Goal: Information Seeking & Learning: Learn about a topic

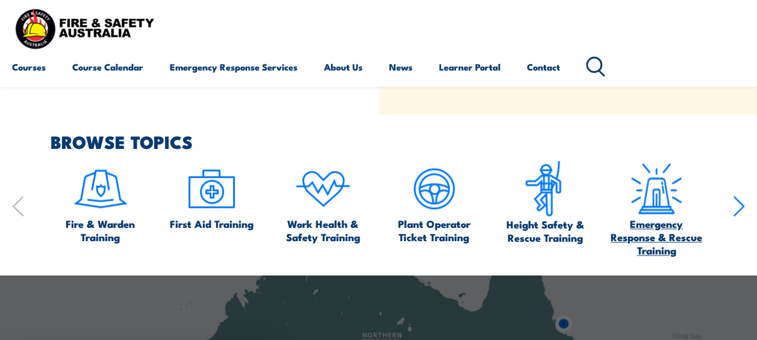
scroll to position [542, 0]
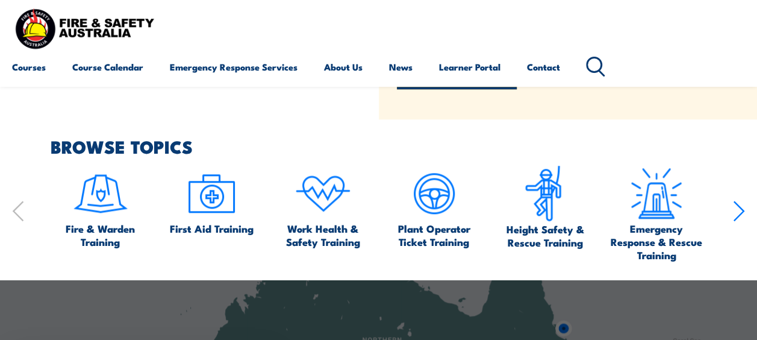
click at [734, 222] on icon "button" at bounding box center [739, 211] width 12 height 24
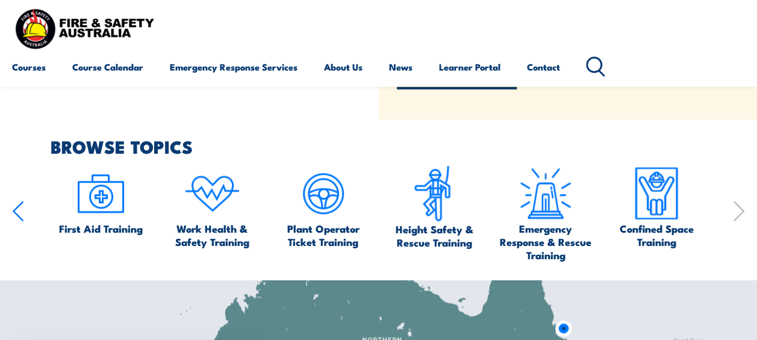
click at [734, 222] on icon "button" at bounding box center [739, 211] width 12 height 24
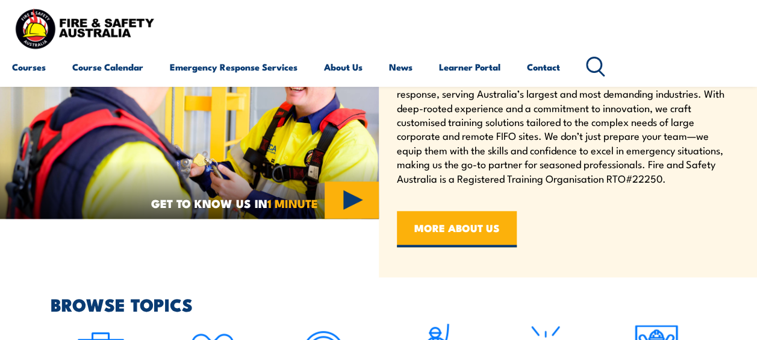
scroll to position [565, 0]
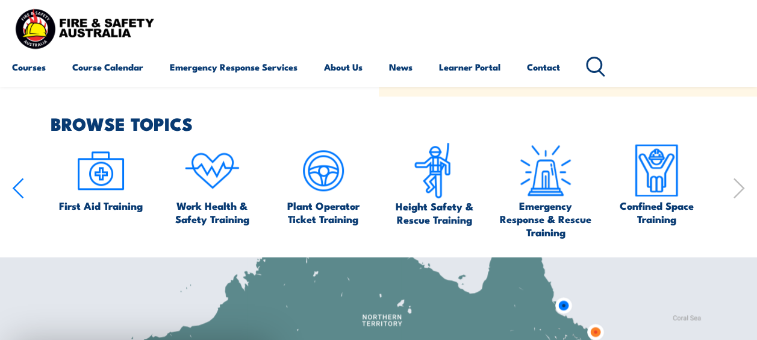
click at [741, 205] on div "Fire & Warden Training First Aid Training Work Health & Safety Training Plant O…" at bounding box center [378, 190] width 733 height 96
click at [734, 182] on icon "button" at bounding box center [739, 188] width 12 height 24
click at [19, 195] on icon "button" at bounding box center [18, 188] width 12 height 24
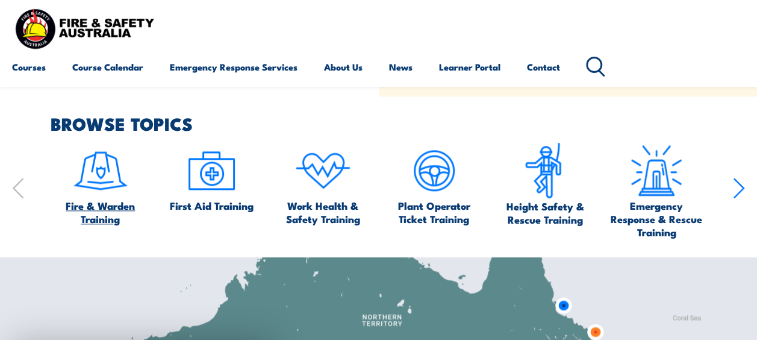
click at [91, 186] on img at bounding box center [100, 170] width 57 height 57
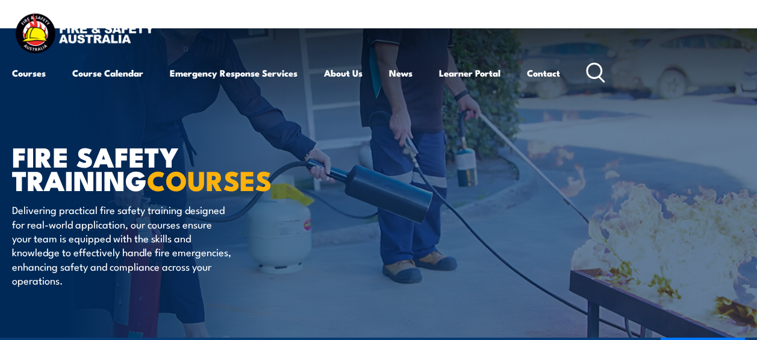
click at [586, 77] on div "Courses Course Calendar Emergency Response Services Services Overview Emergency…" at bounding box center [308, 72] width 593 height 29
click at [599, 63] on icon at bounding box center [595, 73] width 19 height 20
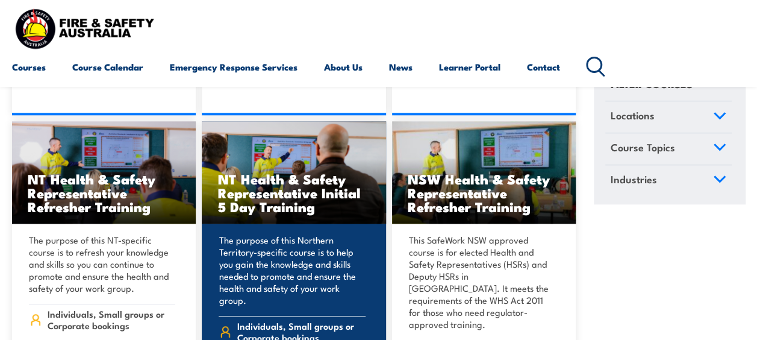
scroll to position [5117, 0]
